Goal: Task Accomplishment & Management: Complete application form

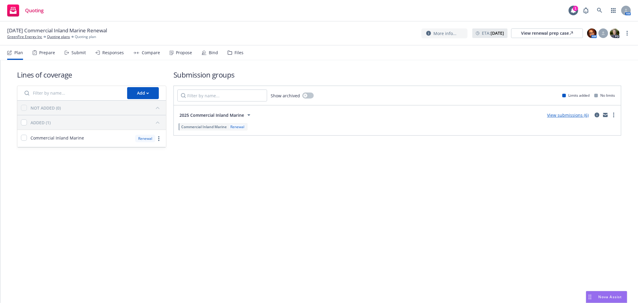
click at [76, 49] on div "Submit" at bounding box center [75, 52] width 21 height 14
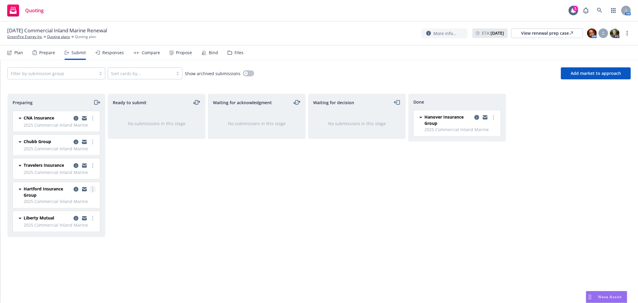
click at [91, 189] on link "more" at bounding box center [92, 189] width 7 height 7
click at [80, 249] on span "Add declined decision" at bounding box center [65, 250] width 59 height 6
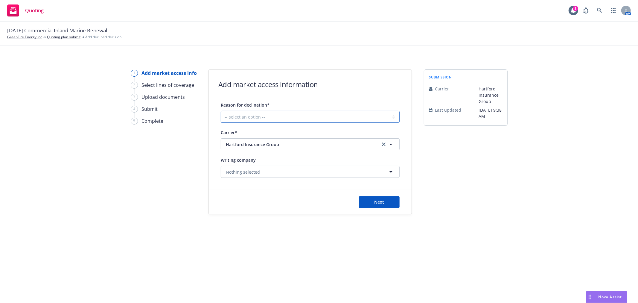
click at [290, 114] on select "-- select an option -- Cannot compete with other markets Carrier non-renewed Ca…" at bounding box center [310, 117] width 179 height 12
select select "DOES_NOT_FIT_UNDERWRITER_APPETITE"
click at [221, 111] on select "-- select an option -- Cannot compete with other markets Carrier non-renewed Ca…" at bounding box center [310, 117] width 179 height 12
click at [382, 201] on span "Next" at bounding box center [380, 202] width 10 height 6
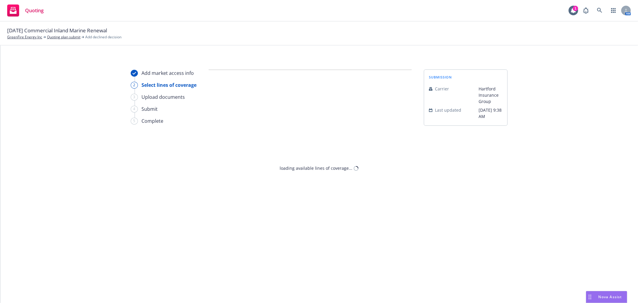
select select "DOES_NOT_FIT_UNDERWRITER_APPETITE"
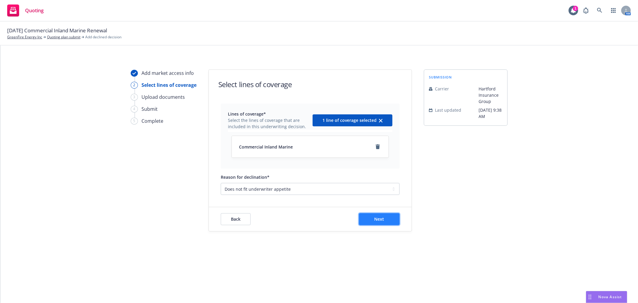
click at [388, 220] on button "Next" at bounding box center [379, 219] width 41 height 12
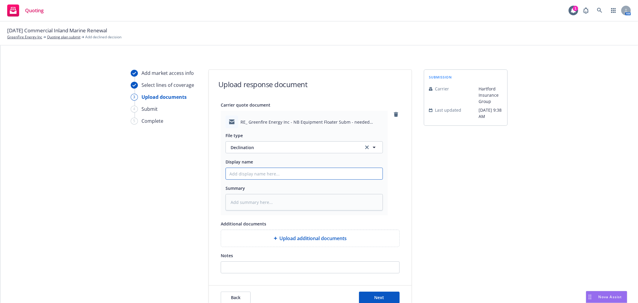
click at [254, 170] on input "Display name" at bounding box center [304, 173] width 157 height 11
type textarea "x"
type input "F"
type textarea "x"
type input "Fr"
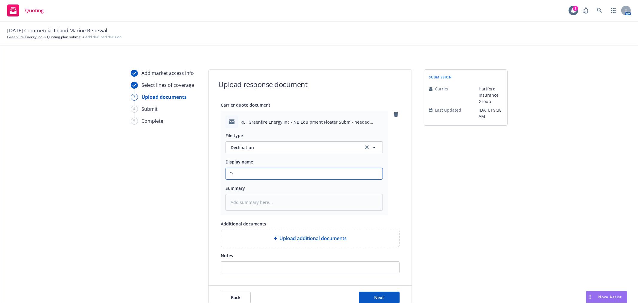
type textarea "x"
type input "Fr"
type textarea "x"
type input "Fr H"
type textarea "x"
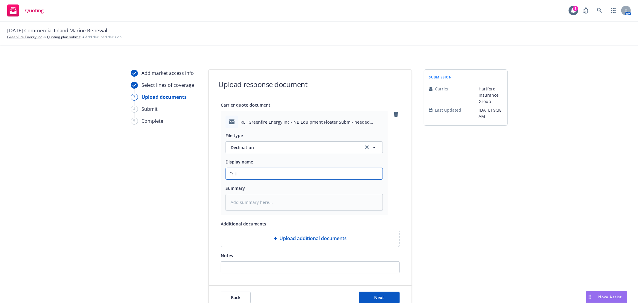
type input "Fr Ha"
type textarea "x"
type input "Fr Har"
type textarea "x"
type input "Fr [PERSON_NAME]"
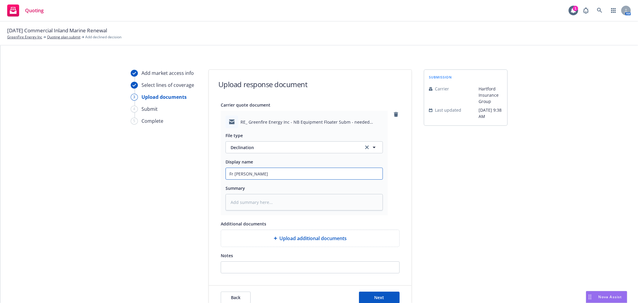
type textarea "x"
type input "Fr Hartfo"
type textarea "x"
type input "Fr Hartfop"
type textarea "x"
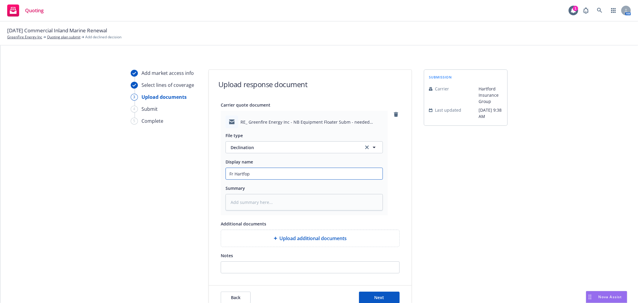
type input "Fr Hartfopr"
type textarea "x"
type input "Fr Hartfop"
type textarea "x"
type input "Fr Hartfo"
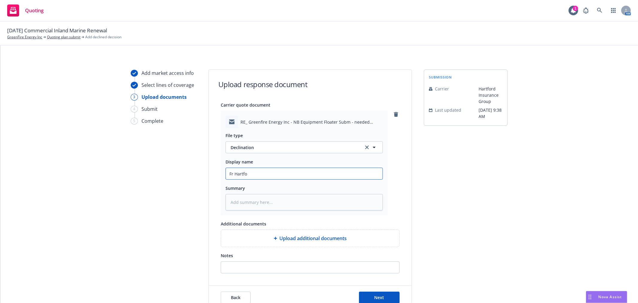
type textarea "x"
type input "Fr Hartfor"
type textarea "x"
type input "Fr [GEOGRAPHIC_DATA]"
type textarea "x"
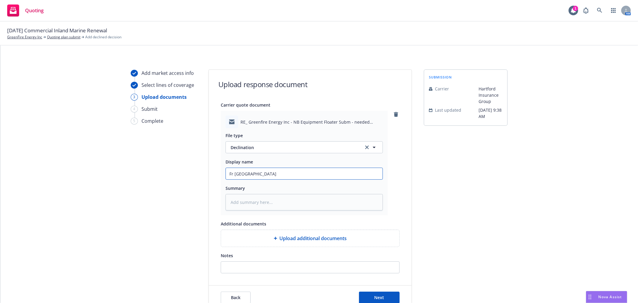
type input "Fr [GEOGRAPHIC_DATA]:"
type textarea "x"
type input "Fr [GEOGRAPHIC_DATA]:"
type textarea "x"
type input "Fr [GEOGRAPHIC_DATA]: D"
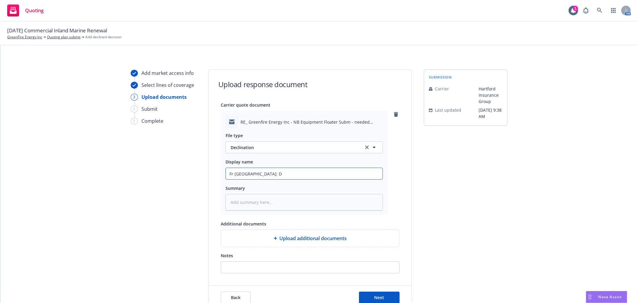
type textarea "x"
type input "Fr [GEOGRAPHIC_DATA]: De"
type textarea "x"
type input "Fr [GEOGRAPHIC_DATA]: Dec"
type textarea "x"
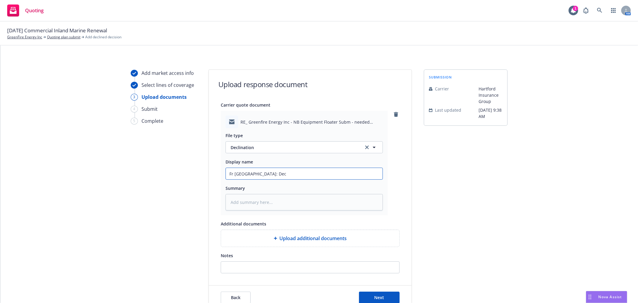
type input "Fr [GEOGRAPHIC_DATA]: Decl"
type textarea "x"
type input "Fr [GEOGRAPHIC_DATA]: Decla"
type textarea "x"
type input "Fr [GEOGRAPHIC_DATA]: Declat"
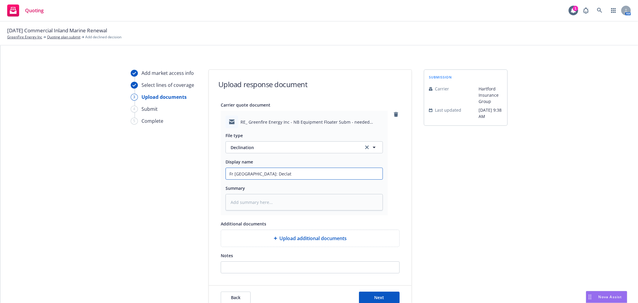
type textarea "x"
type input "Fr [GEOGRAPHIC_DATA]: Declati"
type textarea "x"
type input "Fr [GEOGRAPHIC_DATA]: Declat"
type textarea "x"
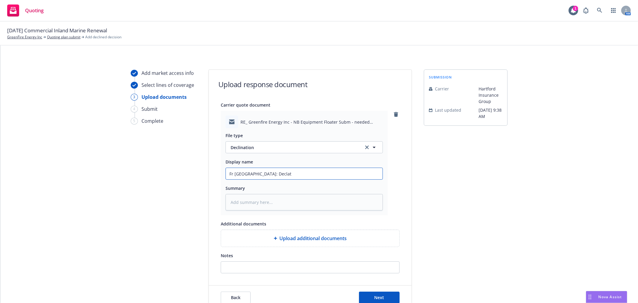
type input "Fr [GEOGRAPHIC_DATA]: Decla"
type textarea "x"
type input "Fr [GEOGRAPHIC_DATA]: Decl"
type textarea "x"
type input "Fr [GEOGRAPHIC_DATA]: Decli"
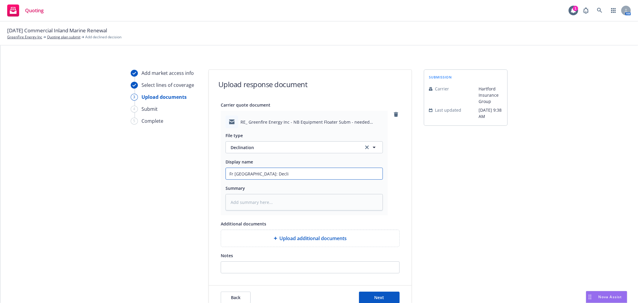
type textarea "x"
type input "Fr [GEOGRAPHIC_DATA]: Declin"
type textarea "x"
type input "Fr [GEOGRAPHIC_DATA]: Declina"
type textarea "x"
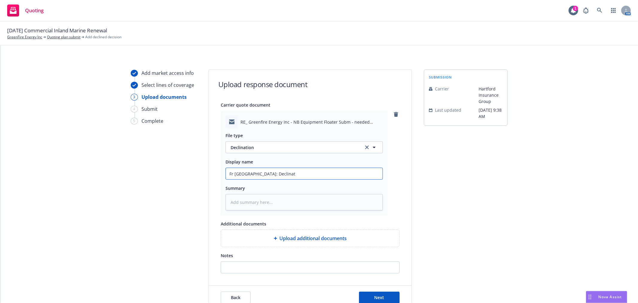
type input "Fr [GEOGRAPHIC_DATA]: Declinati"
type textarea "x"
type input "Fr [GEOGRAPHIC_DATA]: Declinatio"
type textarea "x"
type input "Fr [GEOGRAPHIC_DATA]: Declination"
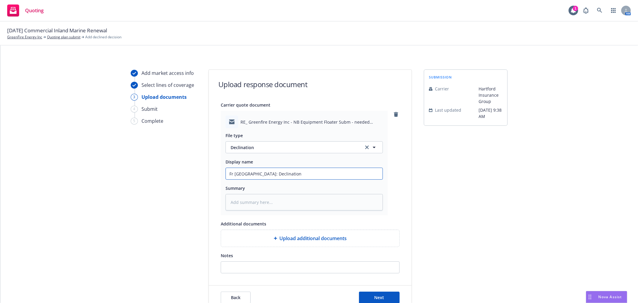
type textarea "x"
type input "Fr [GEOGRAPHIC_DATA]: Declination"
type textarea "x"
type input "Fr [GEOGRAPHIC_DATA]: Declination -"
type textarea "x"
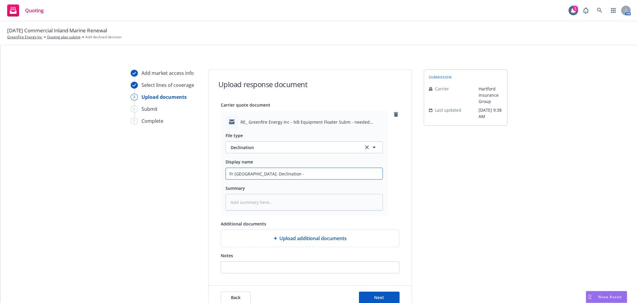
type input "Fr [GEOGRAPHIC_DATA]: Declination -"
type textarea "x"
type input "Fr [GEOGRAPHIC_DATA]: Declination - n"
type textarea "x"
type input "Fr [GEOGRAPHIC_DATA]: Declination - no"
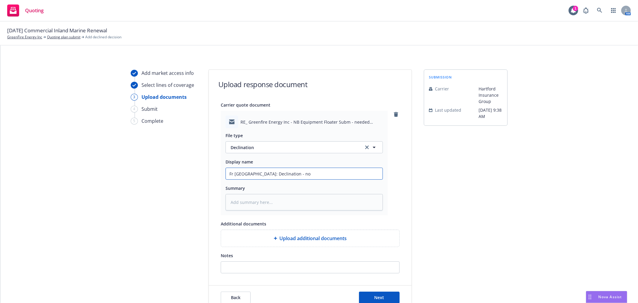
type textarea "x"
type input "Fr [GEOGRAPHIC_DATA]: Declination - no f"
type textarea "x"
type input "Fr [GEOGRAPHIC_DATA]: Declination - no fi"
type textarea "x"
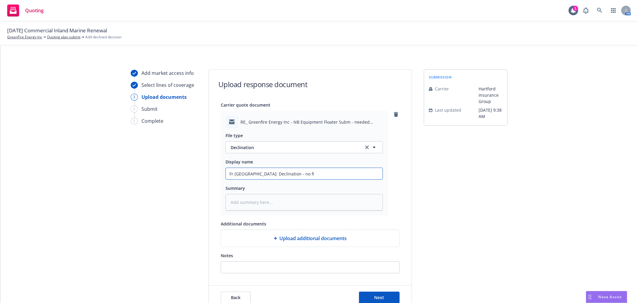
type input "Fr [GEOGRAPHIC_DATA]: Declination - no fix"
type textarea "x"
type input "Fr [GEOGRAPHIC_DATA]: Declination - no fixe"
type textarea "x"
type input "Fr [GEOGRAPHIC_DATA]: Declination - no fixed"
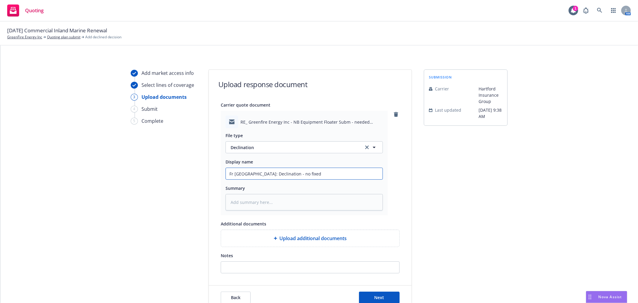
type textarea "x"
type input "Fr [GEOGRAPHIC_DATA]: Declination - no fixed"
type textarea "x"
type input "Fr [GEOGRAPHIC_DATA]: Declination - no fixed l"
type textarea "x"
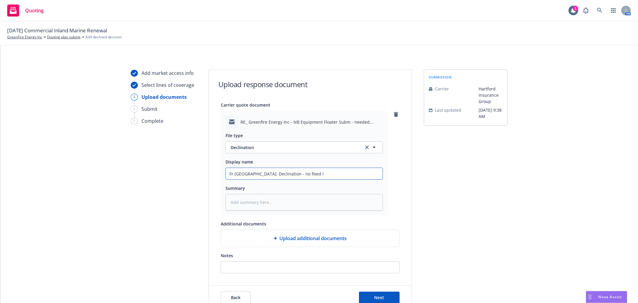
type input "Fr [GEOGRAPHIC_DATA]: Declination - no fixed lo"
type textarea "x"
type input "Fr [GEOGRAPHIC_DATA]: Declination - no fixed loc"
type textarea "x"
type input "Fr [GEOGRAPHIC_DATA]: Declination - no fixed locat"
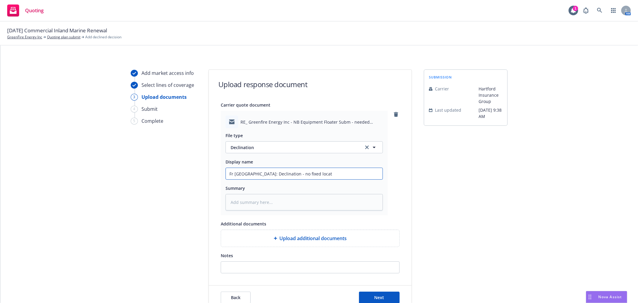
type textarea "x"
type input "Fr [GEOGRAPHIC_DATA]: Declination - no fixed locati"
type textarea "x"
type input "Fr [GEOGRAPHIC_DATA]: Declination - no fixed locatio"
type textarea "x"
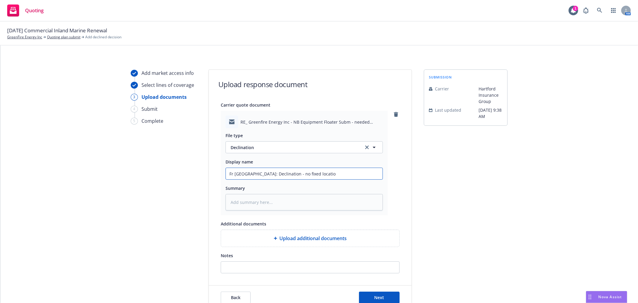
type input "Fr [GEOGRAPHIC_DATA]: Declination - no fixed location"
type textarea "x"
type input "Fr [GEOGRAPHIC_DATA]: Declination - no fixed location e"
type textarea "x"
type input "Fr [GEOGRAPHIC_DATA]: Declination - no fixed location ex"
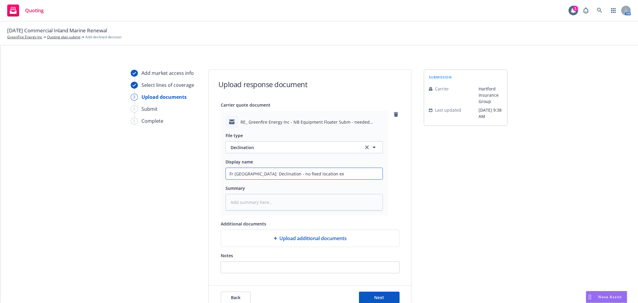
type textarea "x"
type input "Fr [GEOGRAPHIC_DATA]: Declination - no fixed location exp"
type textarea "x"
type input "Fr [GEOGRAPHIC_DATA]: Declination - no fixed location expo"
type textarea "x"
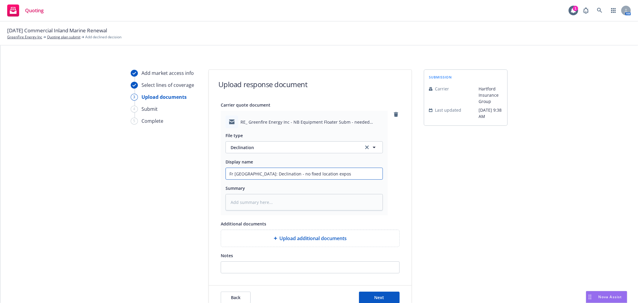
type input "Fr [GEOGRAPHIC_DATA]: Declination - no fixed location exposu"
type textarea "x"
type input "Fr [GEOGRAPHIC_DATA]: Declination - no fixed location exposur"
type textarea "x"
type input "Fr [GEOGRAPHIC_DATA]: Declination - no fixed location exposure"
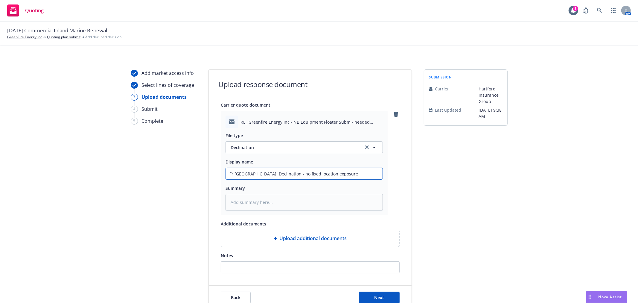
type textarea "x"
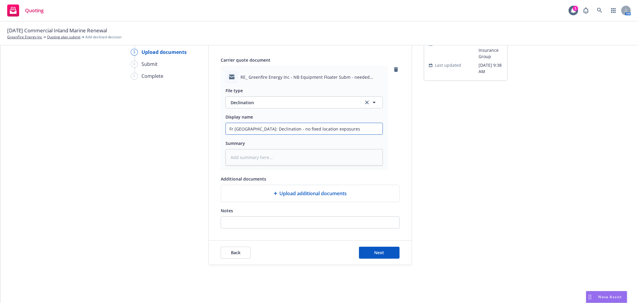
scroll to position [46, 0]
type input "Fr [GEOGRAPHIC_DATA]: Declination - no fixed location exposures"
click at [381, 249] on span "Next" at bounding box center [380, 252] width 10 height 6
type textarea "x"
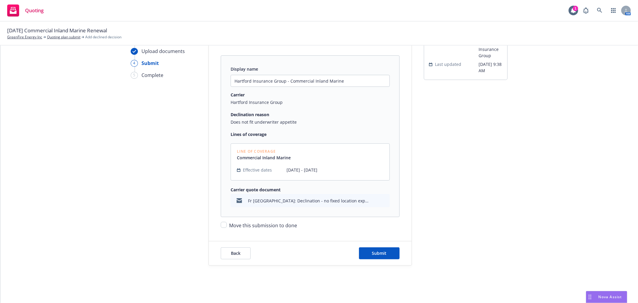
click at [239, 225] on span "Move this submission to done" at bounding box center [263, 225] width 68 height 7
click at [227, 225] on input "Move this submission to done" at bounding box center [224, 225] width 6 height 6
checkbox input "true"
click at [383, 255] on span "Submit" at bounding box center [379, 253] width 15 height 6
